Goal: Task Accomplishment & Management: Use online tool/utility

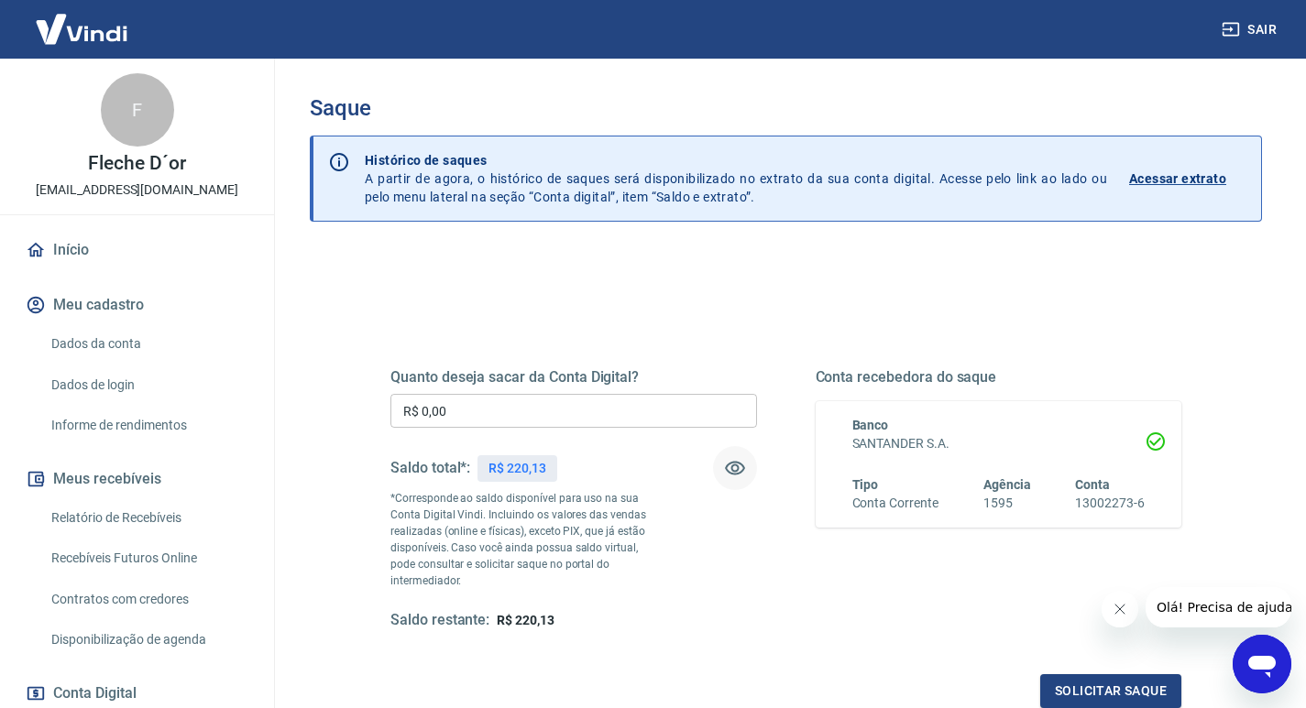
click at [737, 470] on icon "button" at bounding box center [735, 469] width 20 height 14
click at [737, 470] on icon "button" at bounding box center [735, 468] width 20 height 17
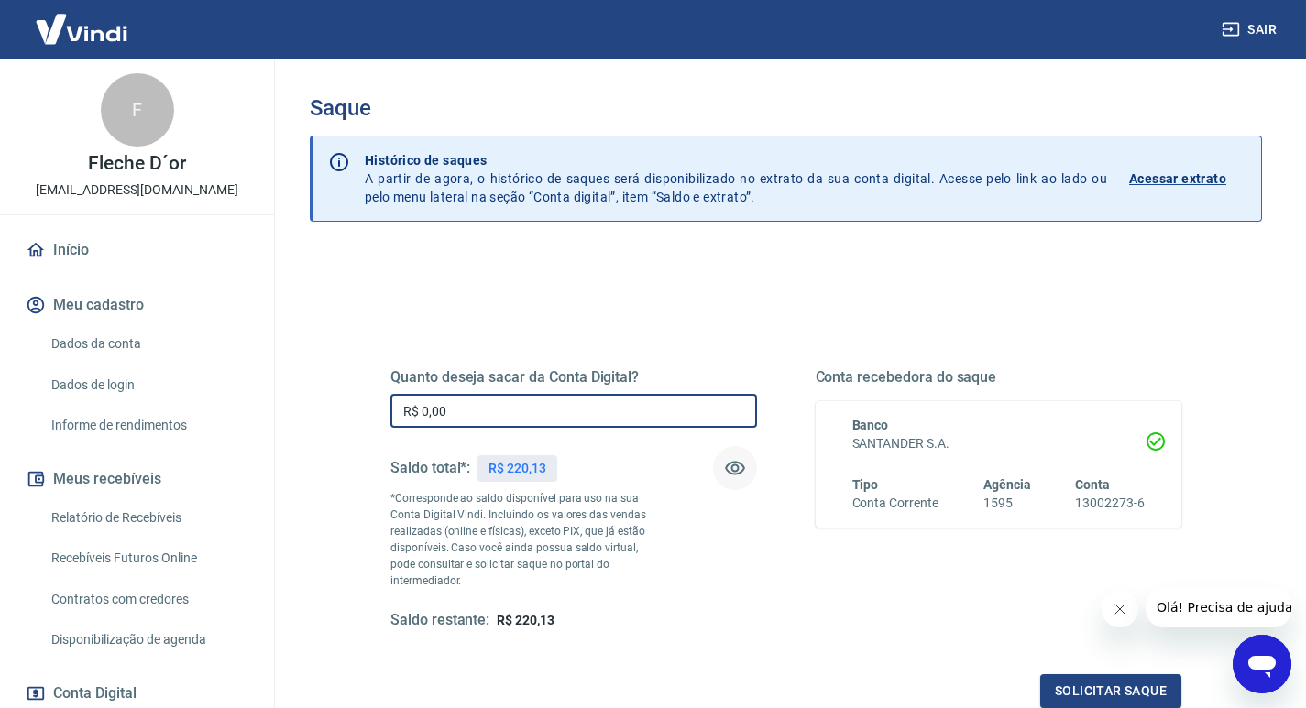
click at [507, 410] on input "R$ 0,00" at bounding box center [573, 411] width 366 height 34
click at [87, 42] on img at bounding box center [81, 29] width 119 height 56
